Goal: Task Accomplishment & Management: Use online tool/utility

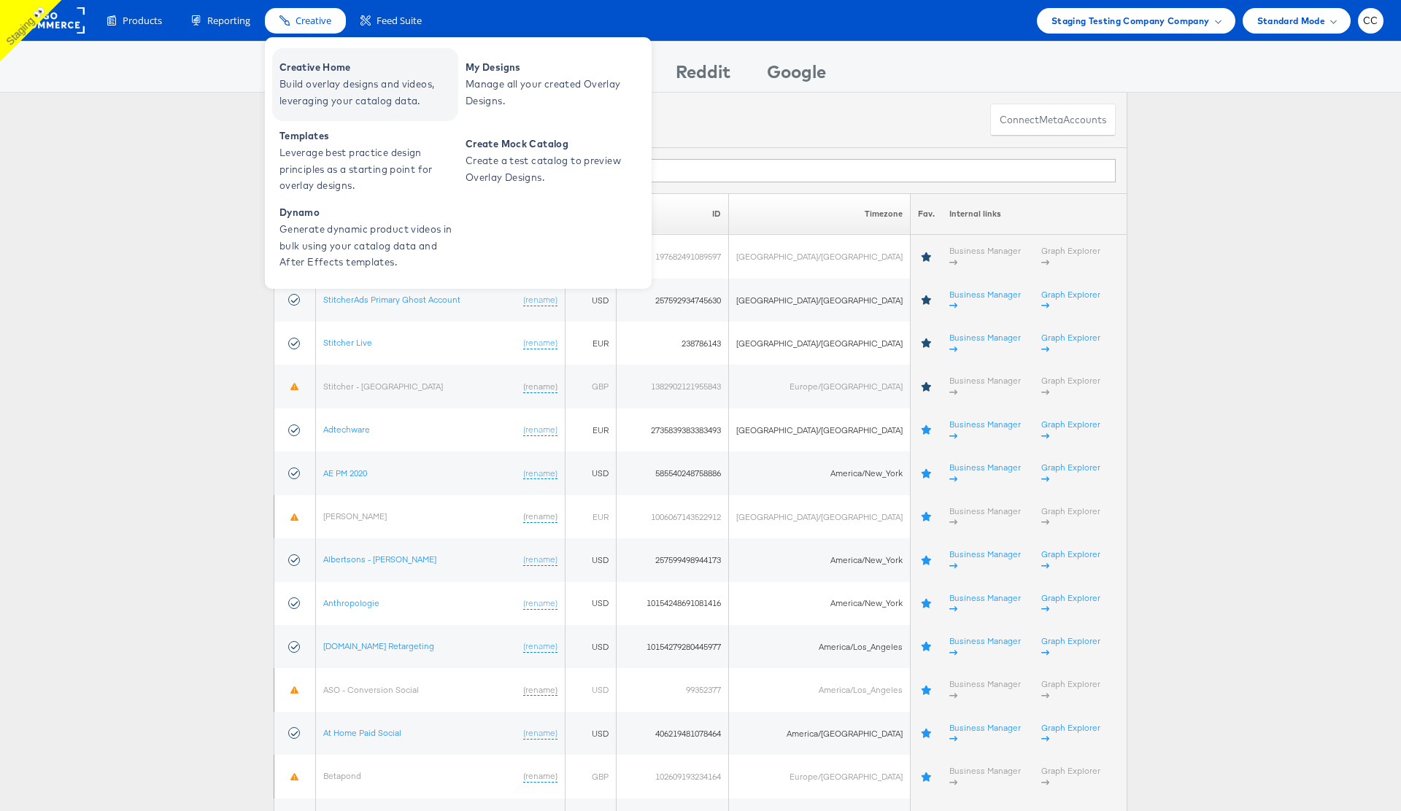
click at [349, 95] on span "Build overlay designs and videos, leveraging your catalog data." at bounding box center [366, 93] width 175 height 34
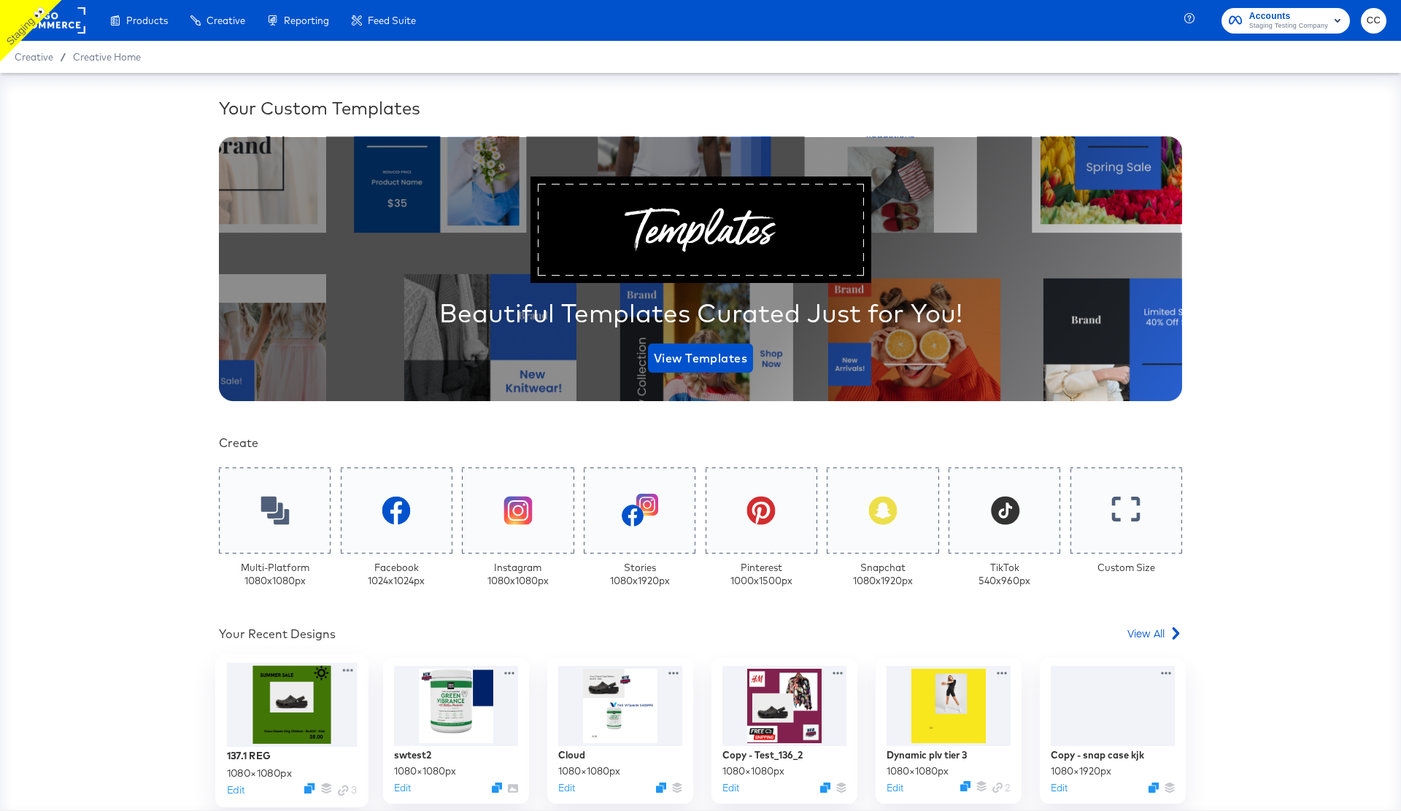
click at [290, 736] on div at bounding box center [292, 705] width 131 height 85
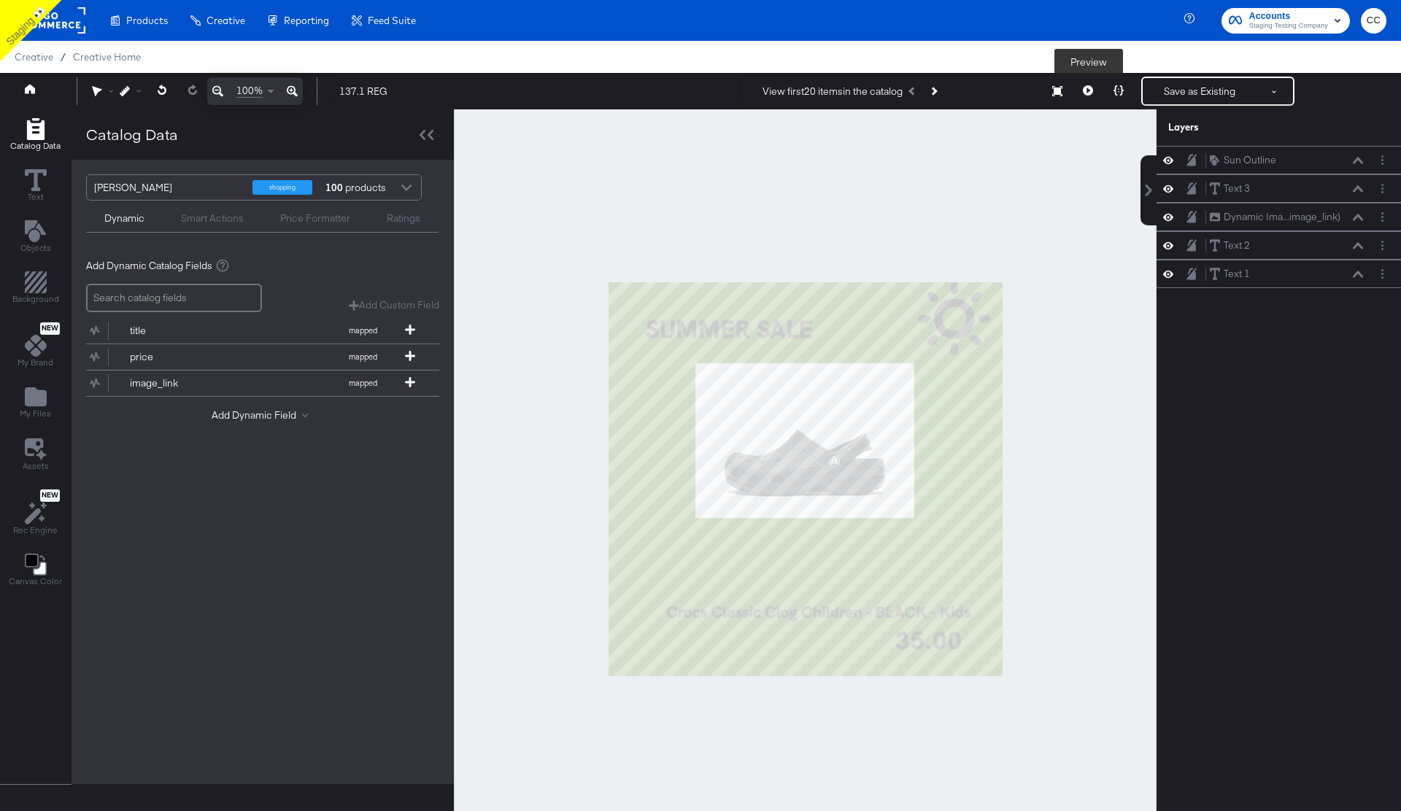
click at [1088, 91] on icon at bounding box center [1088, 90] width 10 height 10
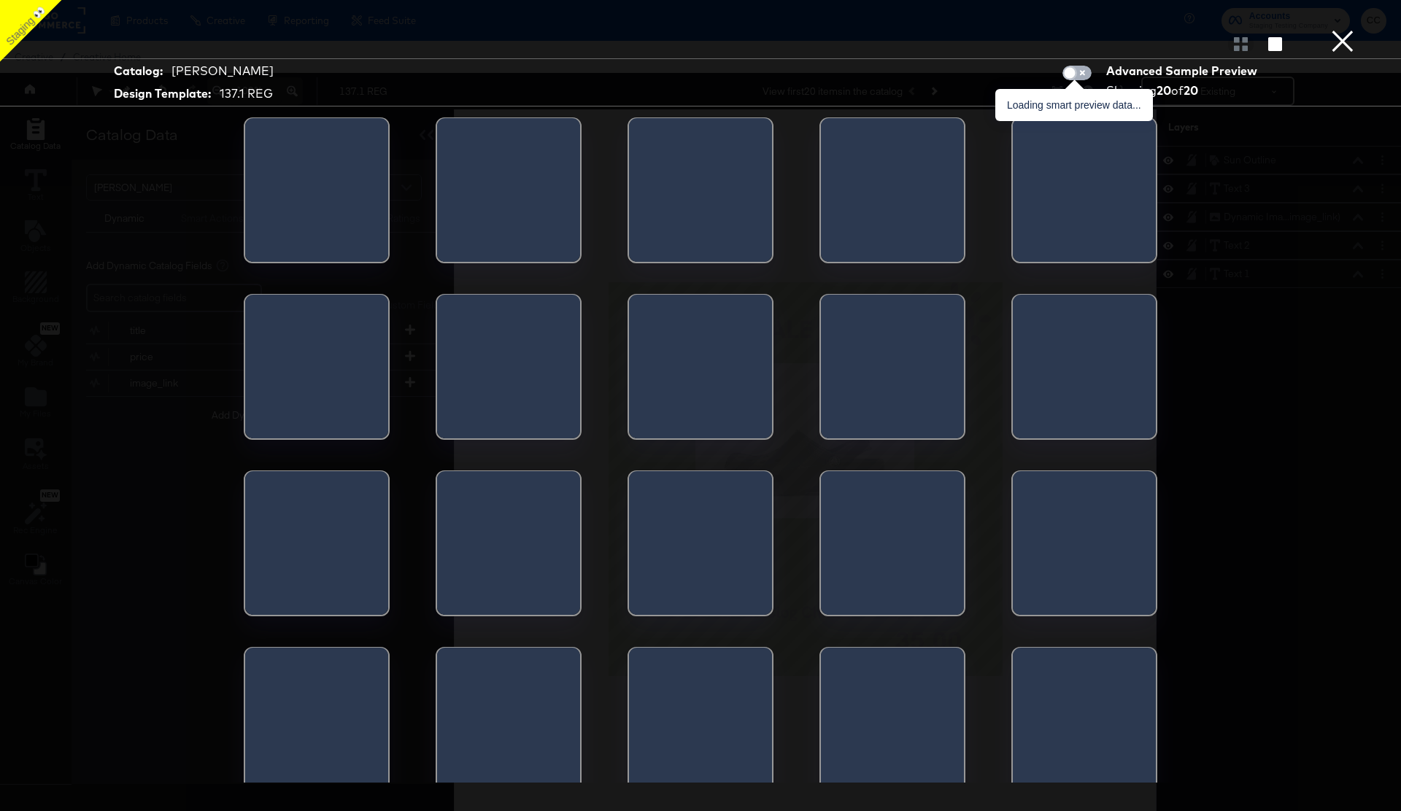
click at [1072, 67] on span at bounding box center [1069, 72] width 11 height 11
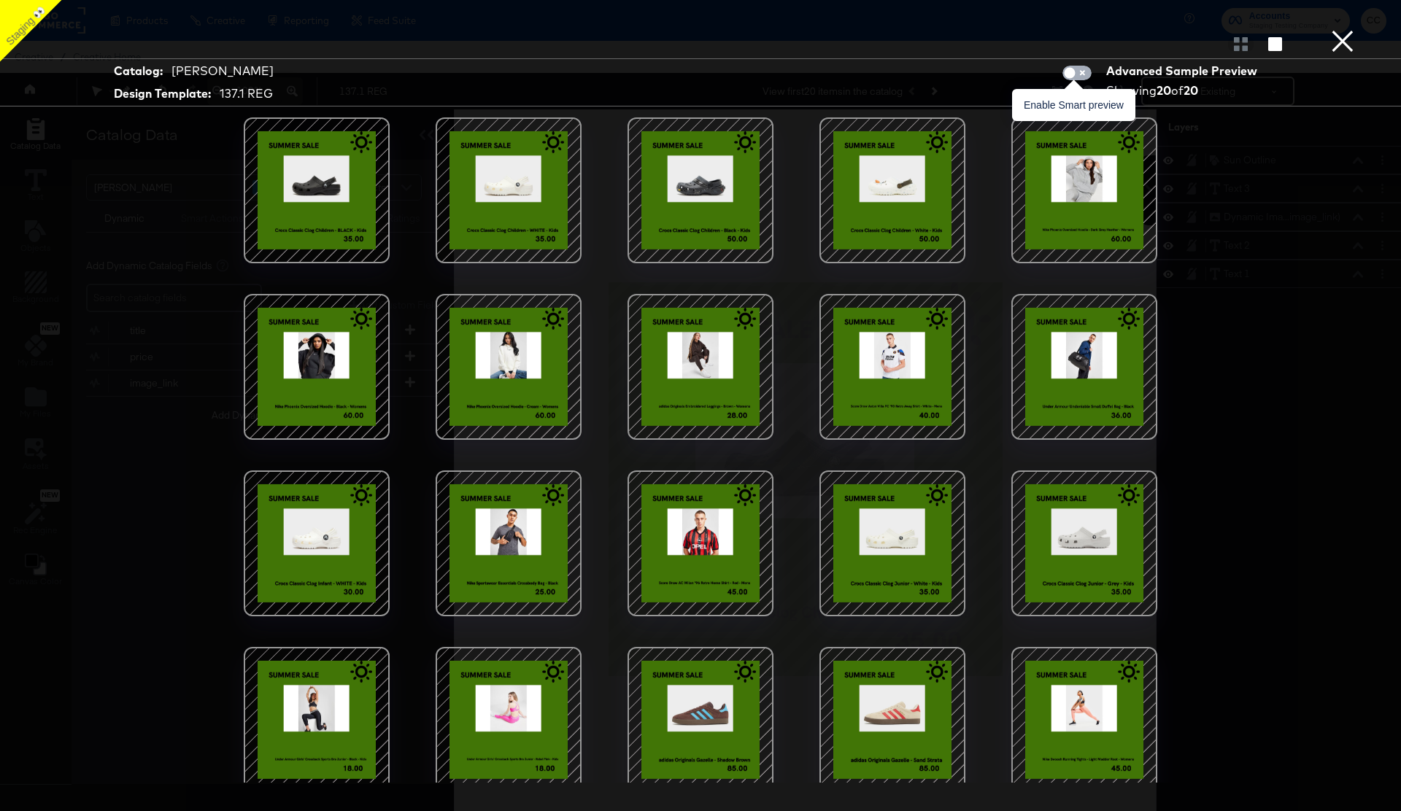
click at [1082, 77] on input "checkbox" at bounding box center [1070, 76] width 44 height 15
checkbox input "true"
